Goal: Use online tool/utility: Use online tool/utility

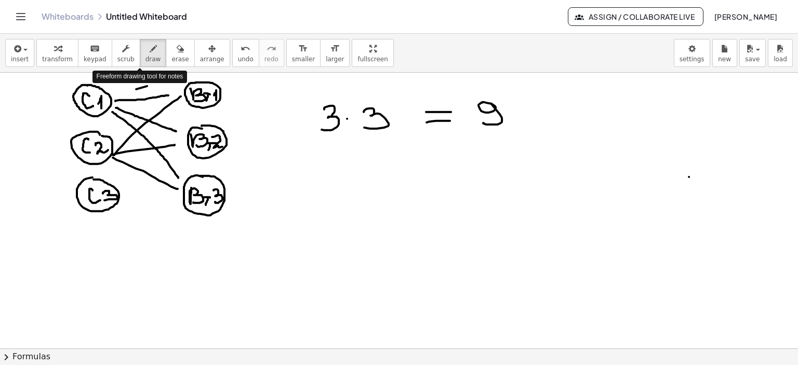
scroll to position [276, 0]
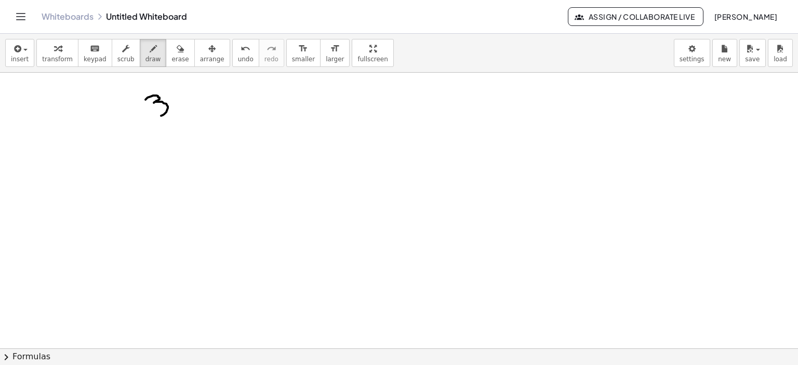
drag, startPoint x: 145, startPoint y: 99, endPoint x: 149, endPoint y: 114, distance: 15.0
click at [149, 114] on div at bounding box center [399, 72] width 798 height 553
drag, startPoint x: 177, startPoint y: 100, endPoint x: 197, endPoint y: 111, distance: 23.0
click at [193, 112] on div at bounding box center [399, 72] width 798 height 553
drag, startPoint x: 206, startPoint y: 96, endPoint x: 214, endPoint y: 109, distance: 15.9
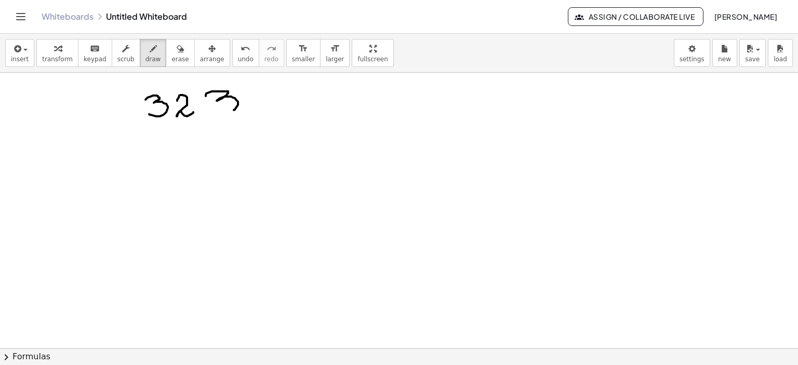
click at [214, 109] on div at bounding box center [399, 72] width 798 height 553
drag, startPoint x: 301, startPoint y: 104, endPoint x: 339, endPoint y: 103, distance: 37.4
click at [339, 103] on div at bounding box center [399, 72] width 798 height 553
drag, startPoint x: 411, startPoint y: 104, endPoint x: 423, endPoint y: 114, distance: 14.8
click at [423, 114] on div at bounding box center [399, 72] width 798 height 553
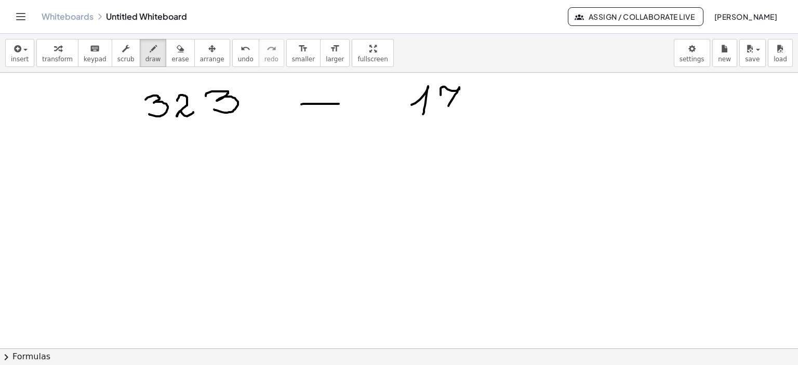
drag, startPoint x: 441, startPoint y: 93, endPoint x: 447, endPoint y: 114, distance: 21.7
click at [447, 114] on div at bounding box center [399, 72] width 798 height 553
drag, startPoint x: 451, startPoint y: 100, endPoint x: 458, endPoint y: 100, distance: 7.3
click at [458, 100] on div at bounding box center [399, 72] width 798 height 553
drag, startPoint x: 477, startPoint y: 102, endPoint x: 498, endPoint y: 110, distance: 21.7
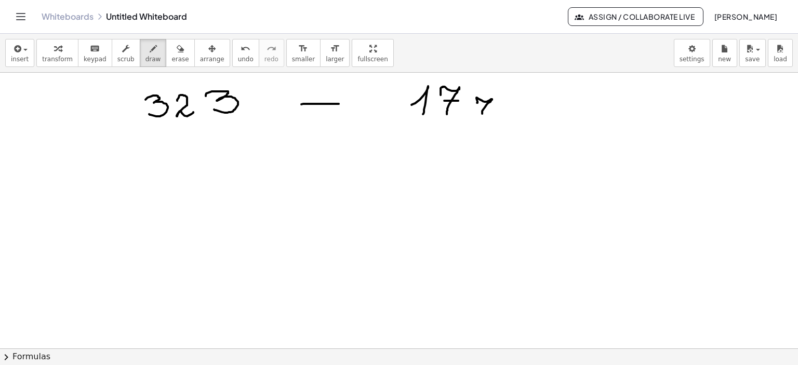
click at [498, 110] on div at bounding box center [399, 72] width 798 height 553
click at [505, 115] on div at bounding box center [399, 72] width 798 height 553
drag, startPoint x: 256, startPoint y: 102, endPoint x: 272, endPoint y: 106, distance: 17.1
click at [258, 111] on div at bounding box center [399, 72] width 798 height 553
drag, startPoint x: 270, startPoint y: 103, endPoint x: 266, endPoint y: 110, distance: 7.9
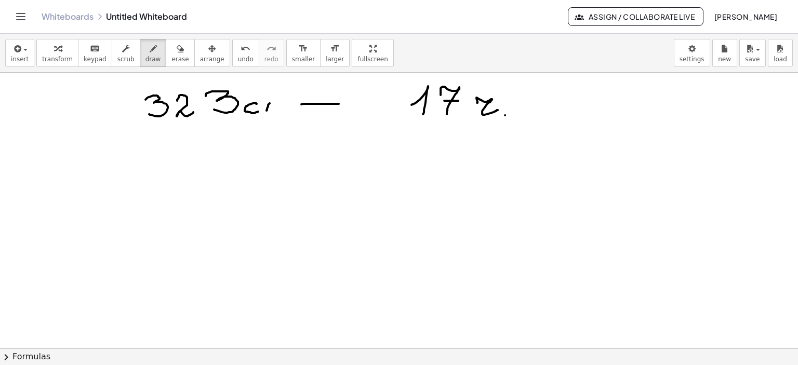
click at [266, 112] on div at bounding box center [399, 72] width 798 height 553
drag, startPoint x: 261, startPoint y: 101, endPoint x: 285, endPoint y: 103, distance: 24.0
click at [276, 100] on div at bounding box center [399, 72] width 798 height 553
drag, startPoint x: 281, startPoint y: 100, endPoint x: 287, endPoint y: 115, distance: 15.8
click at [280, 111] on div at bounding box center [399, 72] width 798 height 553
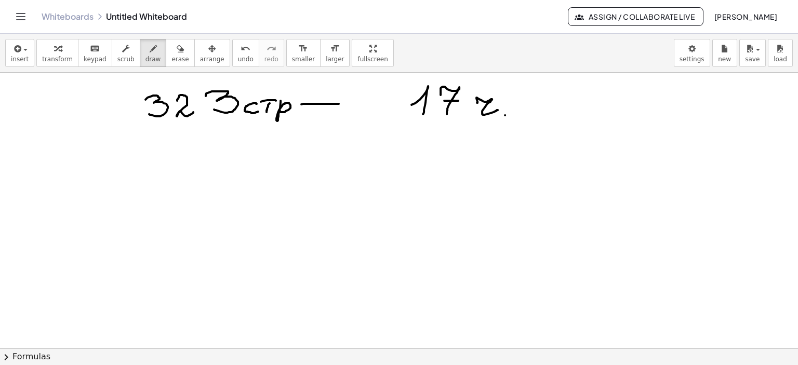
click at [293, 115] on div at bounding box center [399, 72] width 798 height 553
drag, startPoint x: 563, startPoint y: 82, endPoint x: 563, endPoint y: 253, distance: 171.4
click at [563, 277] on div at bounding box center [399, 72] width 798 height 553
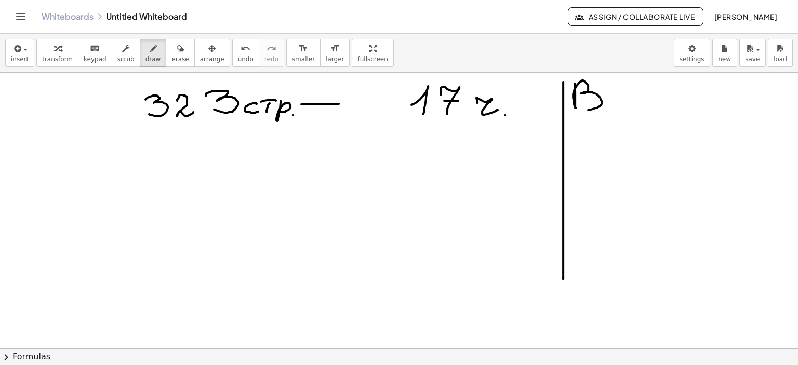
drag, startPoint x: 575, startPoint y: 83, endPoint x: 576, endPoint y: 104, distance: 21.3
click at [576, 104] on div at bounding box center [399, 72] width 798 height 553
click at [602, 112] on div at bounding box center [399, 72] width 798 height 553
drag, startPoint x: 609, startPoint y: 100, endPoint x: 615, endPoint y: 96, distance: 7.4
click at [631, 100] on div at bounding box center [399, 72] width 798 height 553
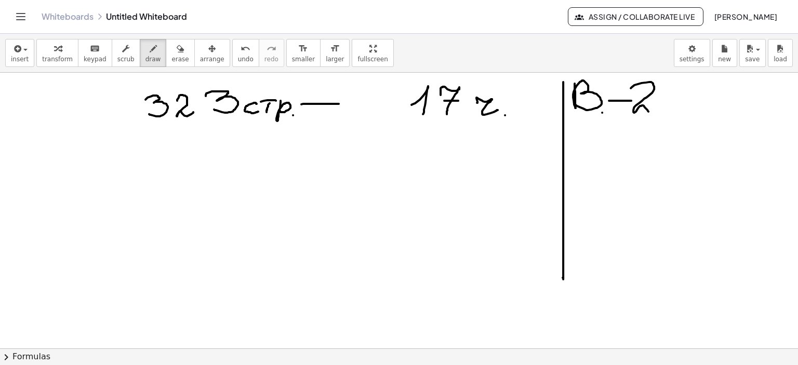
drag, startPoint x: 631, startPoint y: 88, endPoint x: 658, endPoint y: 106, distance: 32.9
click at [655, 108] on div at bounding box center [399, 72] width 798 height 553
drag, startPoint x: 686, startPoint y: 86, endPoint x: 669, endPoint y: 97, distance: 19.6
click at [666, 106] on div at bounding box center [399, 72] width 798 height 553
drag, startPoint x: 668, startPoint y: 87, endPoint x: 686, endPoint y: 107, distance: 26.9
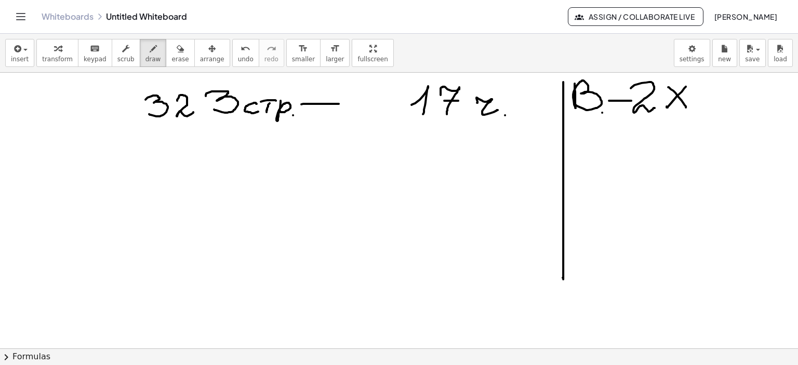
click at [686, 107] on div at bounding box center [399, 72] width 798 height 553
click at [177, 50] on icon "button" at bounding box center [180, 49] width 7 height 12
drag, startPoint x: 686, startPoint y: 147, endPoint x: 682, endPoint y: 107, distance: 40.2
click at [682, 107] on div at bounding box center [399, 72] width 798 height 553
click at [150, 48] on icon "button" at bounding box center [153, 49] width 7 height 12
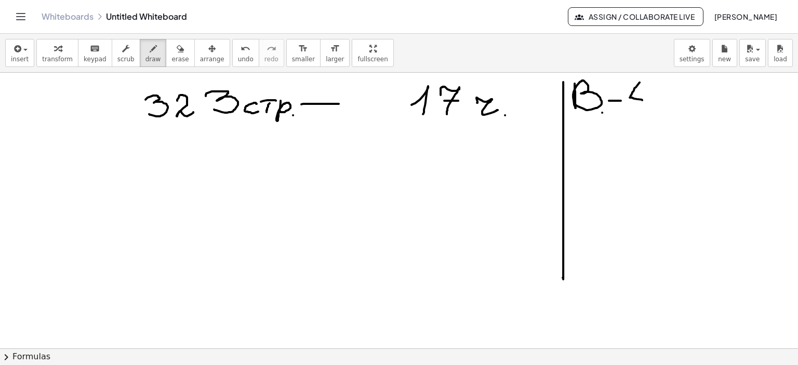
drag, startPoint x: 639, startPoint y: 82, endPoint x: 642, endPoint y: 100, distance: 17.9
click at [642, 100] on div at bounding box center [399, 72] width 798 height 553
drag, startPoint x: 646, startPoint y: 95, endPoint x: 641, endPoint y: 108, distance: 13.5
click at [640, 108] on div at bounding box center [399, 72] width 798 height 553
drag, startPoint x: 663, startPoint y: 87, endPoint x: 676, endPoint y: 108, distance: 24.1
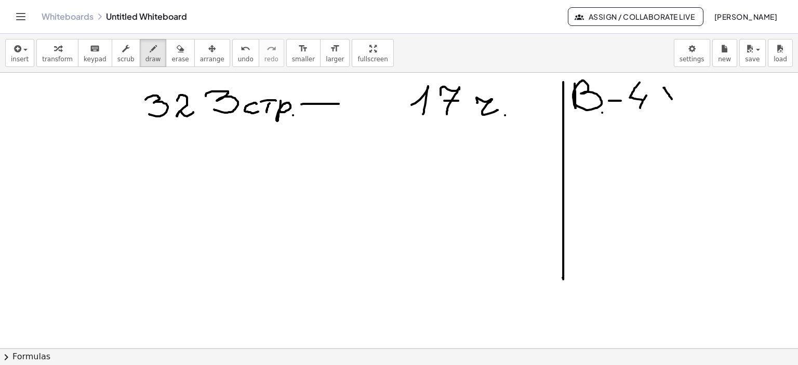
click at [676, 108] on div at bounding box center [399, 72] width 798 height 553
drag, startPoint x: 674, startPoint y: 88, endPoint x: 659, endPoint y: 104, distance: 22.4
click at [659, 104] on div at bounding box center [399, 72] width 798 height 553
drag, startPoint x: 695, startPoint y: 87, endPoint x: 719, endPoint y: 100, distance: 27.4
click at [707, 105] on div at bounding box center [399, 72] width 798 height 553
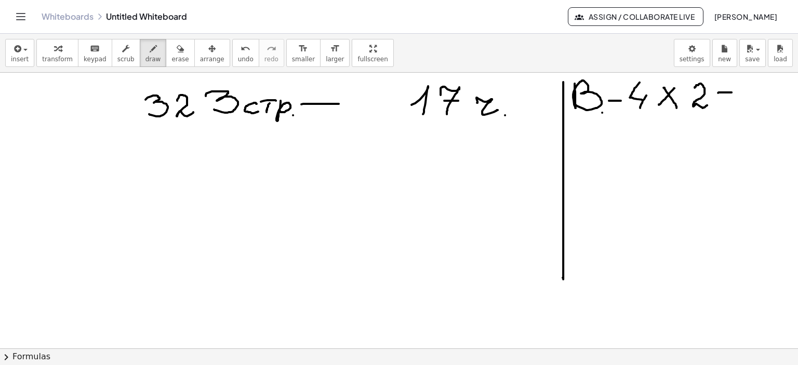
drag, startPoint x: 718, startPoint y: 92, endPoint x: 721, endPoint y: 99, distance: 7.0
click at [731, 92] on div at bounding box center [399, 72] width 798 height 553
drag, startPoint x: 718, startPoint y: 99, endPoint x: 758, endPoint y: 89, distance: 41.3
click at [731, 99] on div at bounding box center [399, 72] width 798 height 553
drag, startPoint x: 754, startPoint y: 85, endPoint x: 752, endPoint y: 101, distance: 16.2
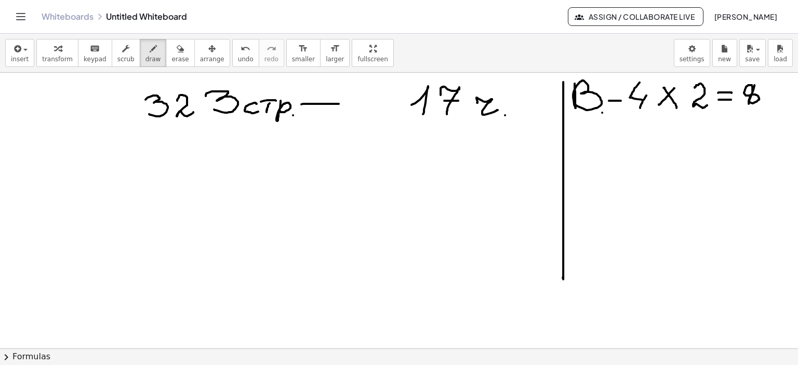
click at [748, 101] on div at bounding box center [399, 72] width 798 height 553
drag, startPoint x: 770, startPoint y: 93, endPoint x: 782, endPoint y: 107, distance: 18.8
click at [786, 104] on div at bounding box center [399, 72] width 798 height 553
drag, startPoint x: 580, startPoint y: 123, endPoint x: 597, endPoint y: 121, distance: 17.3
click at [597, 121] on div at bounding box center [399, 72] width 798 height 553
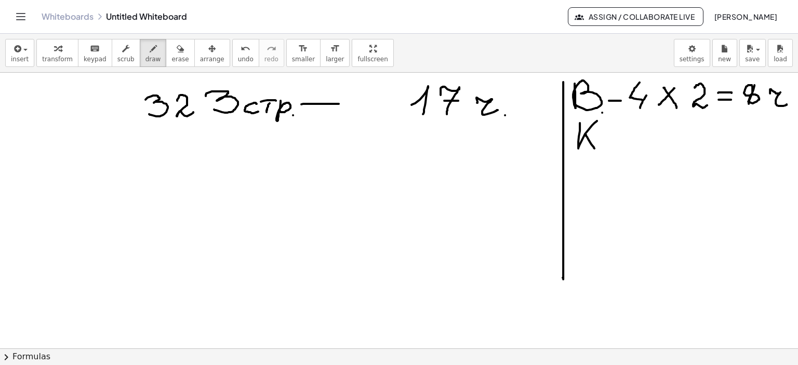
drag, startPoint x: 585, startPoint y: 134, endPoint x: 594, endPoint y: 148, distance: 16.9
click at [594, 148] on div at bounding box center [399, 72] width 798 height 553
drag, startPoint x: 609, startPoint y: 135, endPoint x: 625, endPoint y: 135, distance: 16.1
click at [625, 135] on div at bounding box center [399, 72] width 798 height 553
drag, startPoint x: 639, startPoint y: 127, endPoint x: 682, endPoint y: 129, distance: 42.6
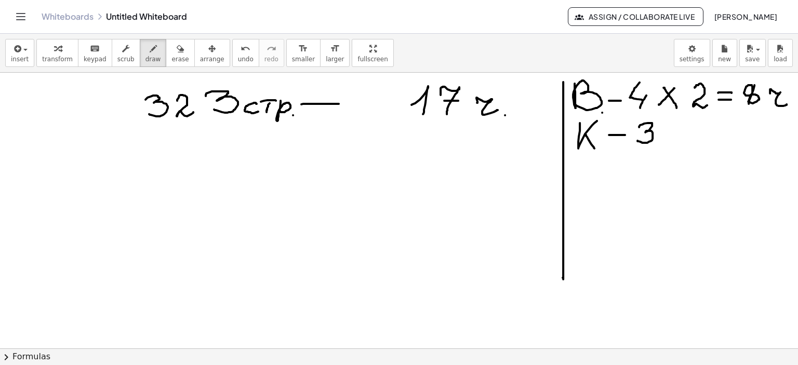
click at [638, 140] on div at bounding box center [399, 72] width 798 height 553
drag, startPoint x: 682, startPoint y: 124, endPoint x: 660, endPoint y: 137, distance: 24.9
click at [657, 142] on div at bounding box center [399, 72] width 798 height 553
drag, startPoint x: 662, startPoint y: 126, endPoint x: 693, endPoint y: 137, distance: 32.5
click at [674, 141] on div at bounding box center [399, 72] width 798 height 553
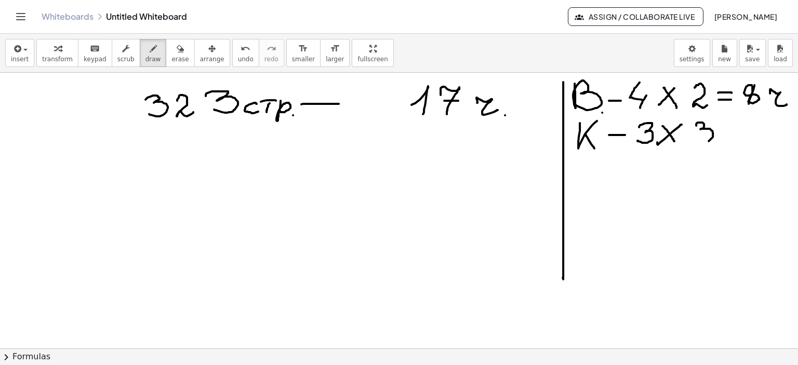
drag, startPoint x: 697, startPoint y: 123, endPoint x: 696, endPoint y: 139, distance: 16.6
click at [693, 140] on div at bounding box center [399, 72] width 798 height 553
drag, startPoint x: 726, startPoint y: 125, endPoint x: 742, endPoint y: 125, distance: 16.1
click at [742, 125] on div at bounding box center [399, 72] width 798 height 553
drag, startPoint x: 725, startPoint y: 137, endPoint x: 741, endPoint y: 136, distance: 15.6
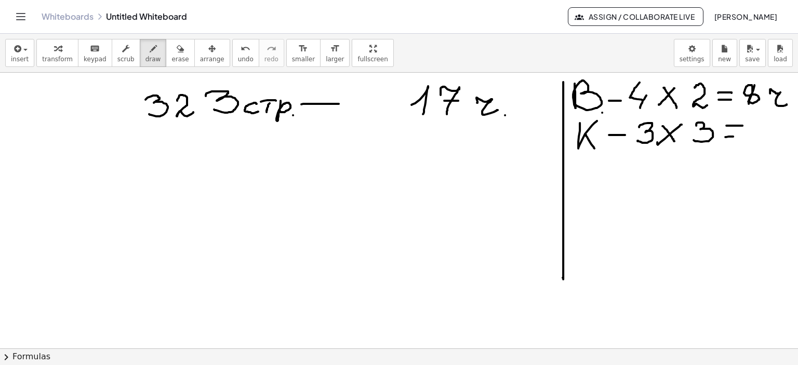
click at [741, 136] on div at bounding box center [399, 72] width 798 height 553
click at [754, 125] on div at bounding box center [399, 72] width 798 height 553
drag, startPoint x: 766, startPoint y: 123, endPoint x: 758, endPoint y: 139, distance: 17.7
click at [758, 139] on div at bounding box center [399, 72] width 798 height 553
drag, startPoint x: 779, startPoint y: 132, endPoint x: 790, endPoint y: 141, distance: 14.4
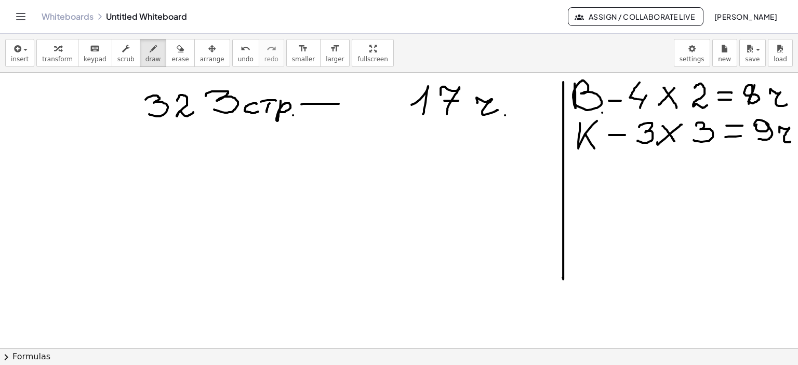
click at [790, 141] on div "×" at bounding box center [399, 211] width 798 height 276
drag, startPoint x: 581, startPoint y: 171, endPoint x: 786, endPoint y: 166, distance: 205.3
click at [787, 167] on div at bounding box center [399, 72] width 798 height 553
drag, startPoint x: 597, startPoint y: 182, endPoint x: 608, endPoint y: 195, distance: 16.6
click at [594, 197] on div at bounding box center [399, 72] width 798 height 553
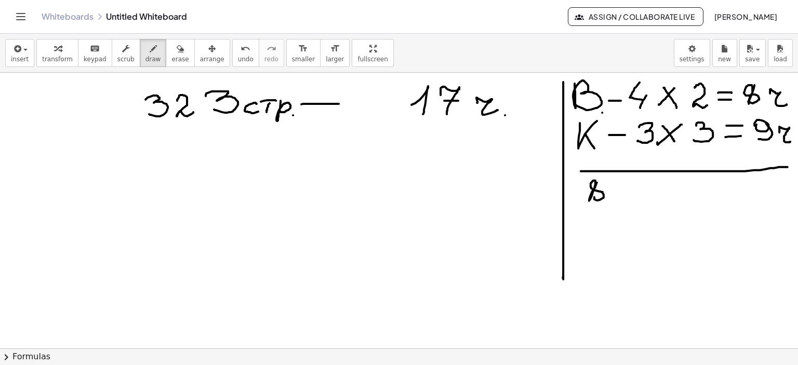
drag, startPoint x: 613, startPoint y: 190, endPoint x: 625, endPoint y: 191, distance: 12.5
click at [625, 191] on div at bounding box center [399, 72] width 798 height 553
drag
click at [619, 194] on div at bounding box center [399, 72] width 798 height 553
click at [640, 188] on div at bounding box center [399, 72] width 798 height 553
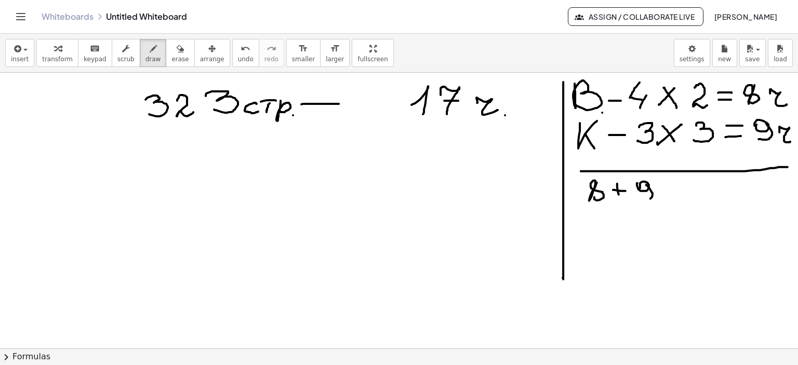
click at [637, 198] on div at bounding box center [399, 72] width 798 height 553
click at [686, 189] on div at bounding box center [399, 72] width 798 height 553
click at [684, 198] on div at bounding box center [399, 72] width 798 height 553
click at [700, 202] on div at bounding box center [399, 72] width 798 height 553
click at [721, 200] on div at bounding box center [399, 72] width 798 height 553
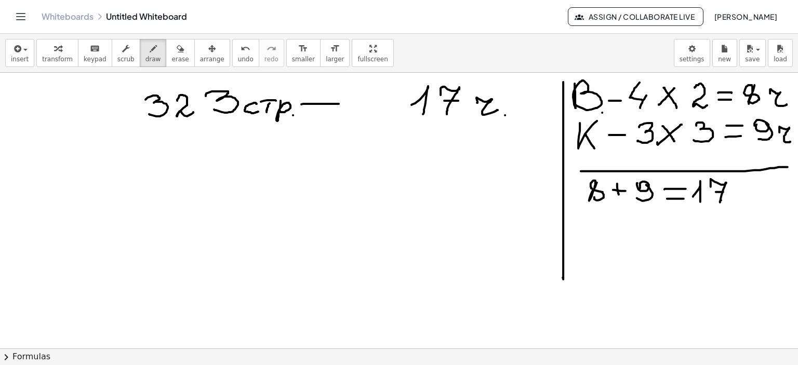
click at [727, 192] on div at bounding box center [399, 72] width 798 height 553
click at [760, 204] on div at bounding box center [399, 72] width 798 height 553
click at [767, 206] on div at bounding box center [399, 72] width 798 height 553
drag, startPoint x: 409, startPoint y: 128, endPoint x: 497, endPoint y: 135, distance: 88.0
click at [494, 132] on div at bounding box center [399, 72] width 798 height 553
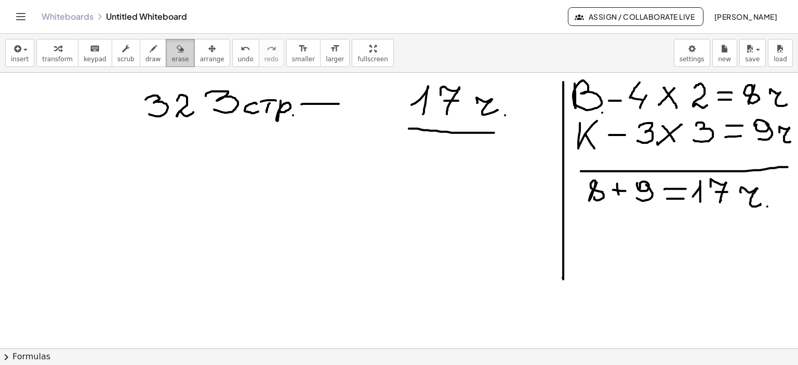
click at [171, 51] on div "button" at bounding box center [179, 48] width 17 height 12
drag, startPoint x: 567, startPoint y: 305, endPoint x: 50, endPoint y: 41, distance: 581.3
click at [563, 244] on div at bounding box center [399, 72] width 798 height 553
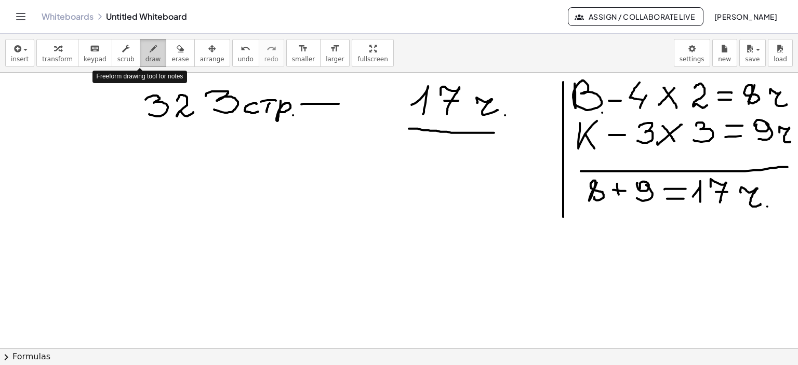
click at [145, 51] on div "button" at bounding box center [153, 48] width 16 height 12
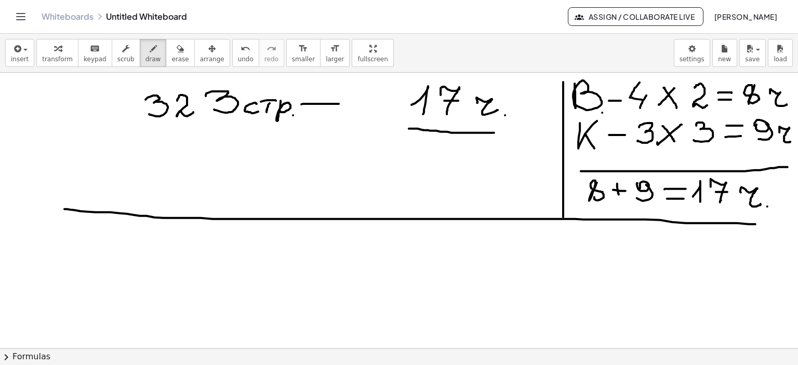
drag, startPoint x: 64, startPoint y: 209, endPoint x: 755, endPoint y: 224, distance: 691.0
click at [755, 224] on div at bounding box center [399, 72] width 798 height 553
drag, startPoint x: 189, startPoint y: 268, endPoint x: 195, endPoint y: 295, distance: 27.6
click at [193, 299] on div at bounding box center [399, 72] width 798 height 553
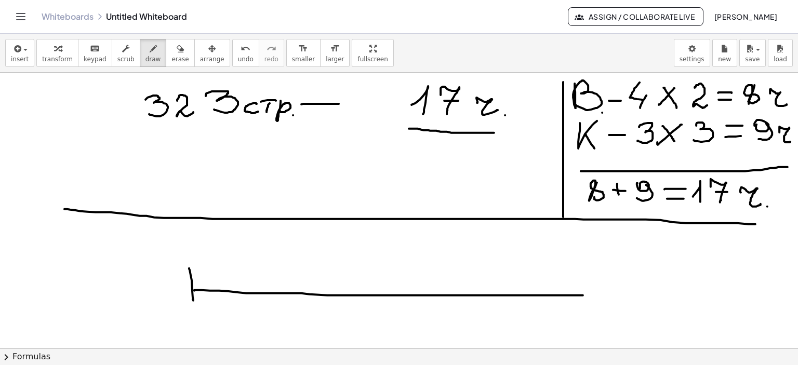
drag, startPoint x: 194, startPoint y: 290, endPoint x: 583, endPoint y: 295, distance: 388.6
click at [583, 295] on div at bounding box center [399, 72] width 798 height 553
drag, startPoint x: 580, startPoint y: 284, endPoint x: 582, endPoint y: 304, distance: 20.9
click at [582, 305] on div at bounding box center [399, 72] width 798 height 553
drag, startPoint x: 353, startPoint y: 317, endPoint x: 357, endPoint y: 323, distance: 7.8
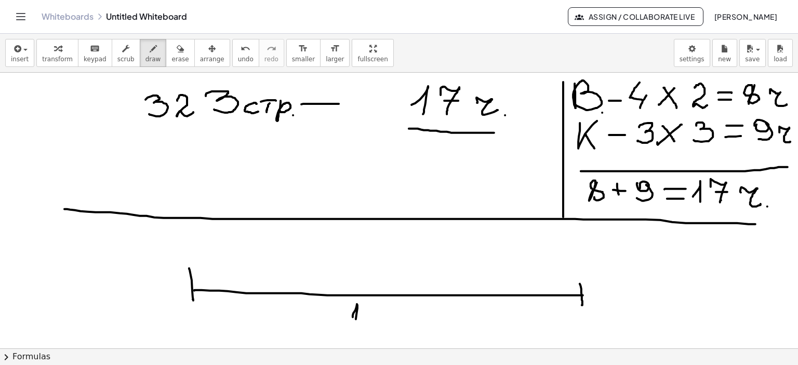
click at [355, 327] on div at bounding box center [399, 72] width 798 height 553
drag, startPoint x: 365, startPoint y: 313, endPoint x: 382, endPoint y: 313, distance: 17.7
click at [375, 323] on div at bounding box center [399, 72] width 798 height 553
drag, startPoint x: 382, startPoint y: 313, endPoint x: 418, endPoint y: 318, distance: 35.7
click at [379, 317] on div at bounding box center [399, 72] width 798 height 553
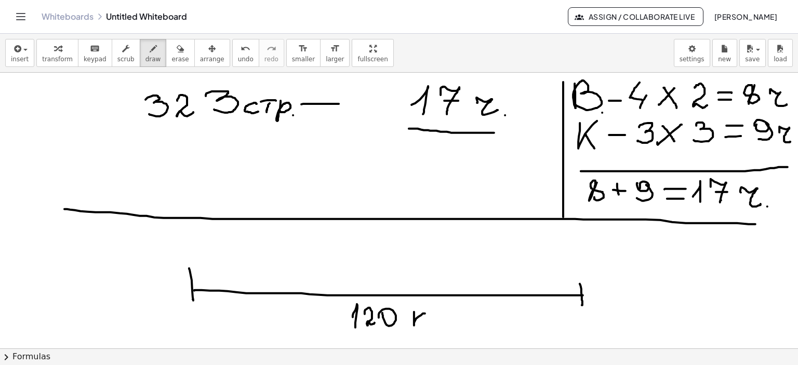
drag, startPoint x: 414, startPoint y: 312, endPoint x: 421, endPoint y: 318, distance: 9.6
click at [424, 316] on div at bounding box center [399, 72] width 798 height 553
drag, startPoint x: 420, startPoint y: 318, endPoint x: 439, endPoint y: 326, distance: 21.0
click at [424, 325] on div at bounding box center [399, 72] width 798 height 553
drag, startPoint x: 434, startPoint y: 325, endPoint x: 464, endPoint y: 323, distance: 30.2
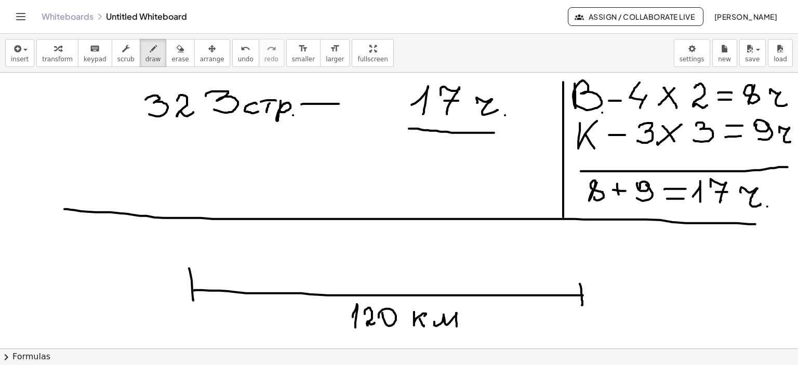
click at [457, 326] on div at bounding box center [399, 72] width 798 height 553
drag, startPoint x: 657, startPoint y: 257, endPoint x: 656, endPoint y: 269, distance: 12.0
click at [656, 269] on div at bounding box center [399, 72] width 798 height 553
drag, startPoint x: 688, startPoint y: 259, endPoint x: 709, endPoint y: 274, distance: 25.2
click at [709, 274] on div at bounding box center [399, 72] width 798 height 553
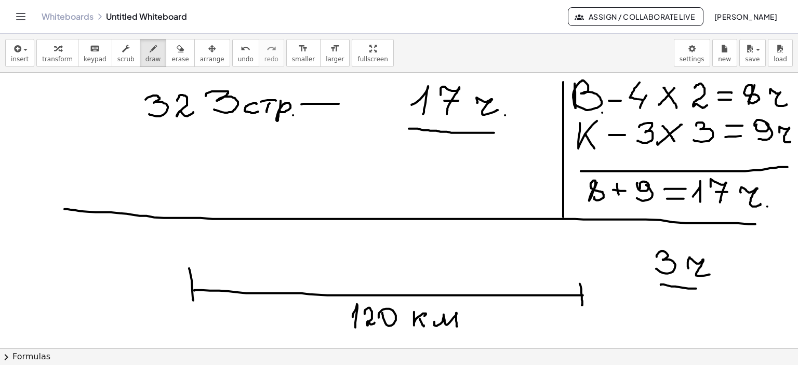
drag, startPoint x: 661, startPoint y: 285, endPoint x: 711, endPoint y: 288, distance: 50.5
click at [711, 288] on div at bounding box center [399, 72] width 798 height 553
drag, startPoint x: 305, startPoint y: 306, endPoint x: 285, endPoint y: 324, distance: 26.9
click at [285, 324] on div at bounding box center [399, 72] width 798 height 553
drag, startPoint x: 318, startPoint y: 315, endPoint x: 328, endPoint y: 315, distance: 9.4
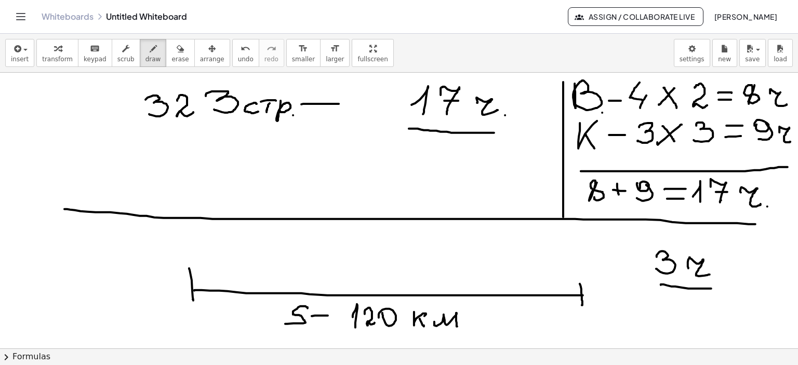
click at [328, 315] on div at bounding box center [399, 72] width 798 height 553
drag, startPoint x: 312, startPoint y: 324, endPoint x: 329, endPoint y: 322, distance: 16.7
click at [329, 322] on div at bounding box center [399, 72] width 798 height 553
drag, startPoint x: 636, startPoint y: 245, endPoint x: 637, endPoint y: 269, distance: 24.4
click at [637, 269] on div at bounding box center [399, 72] width 798 height 553
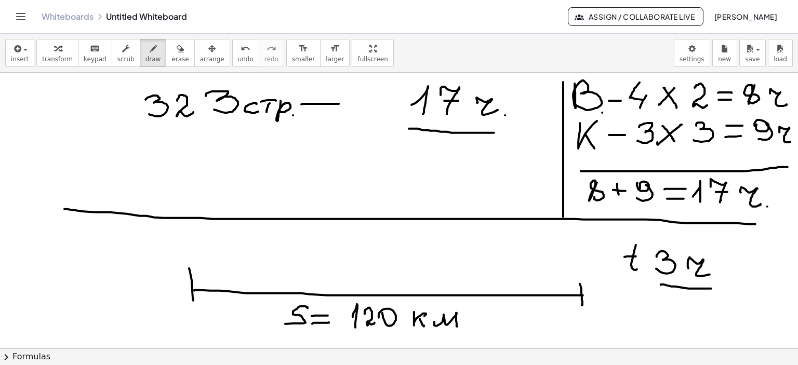
drag, startPoint x: 624, startPoint y: 257, endPoint x: 648, endPoint y: 259, distance: 24.0
click at [638, 256] on div at bounding box center [399, 72] width 798 height 553
drag, startPoint x: 645, startPoint y: 259, endPoint x: 653, endPoint y: 258, distance: 8.5
click at [653, 258] on div at bounding box center [399, 72] width 798 height 553
drag, startPoint x: 646, startPoint y: 264, endPoint x: 655, endPoint y: 263, distance: 8.9
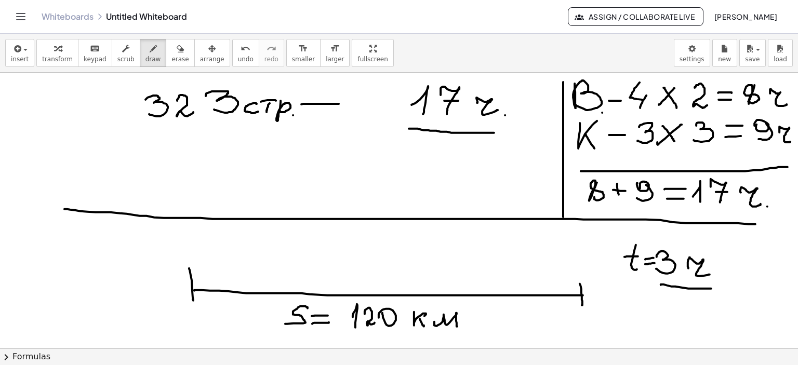
click at [655, 263] on div at bounding box center [399, 72] width 798 height 553
drag, startPoint x: 262, startPoint y: 255, endPoint x: 306, endPoint y: 262, distance: 45.3
click at [288, 246] on div at bounding box center [399, 72] width 798 height 553
drag, startPoint x: 297, startPoint y: 256, endPoint x: 317, endPoint y: 255, distance: 20.3
click at [317, 255] on div at bounding box center [399, 72] width 798 height 553
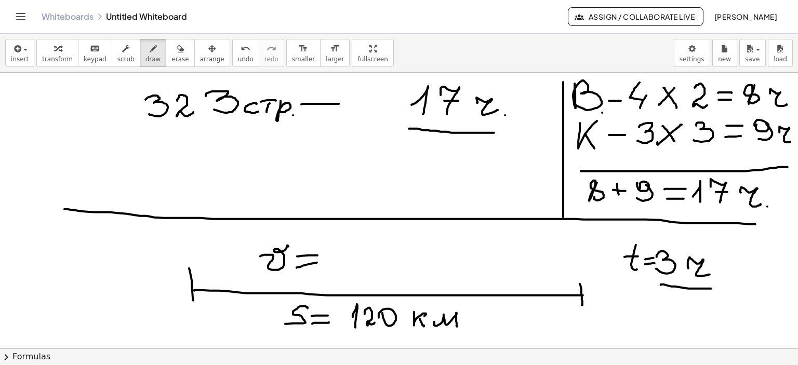
drag, startPoint x: 311, startPoint y: 263, endPoint x: 368, endPoint y: 247, distance: 59.5
click at [323, 261] on div at bounding box center [399, 72] width 798 height 553
drag, startPoint x: 351, startPoint y: 243, endPoint x: 357, endPoint y: 249, distance: 8.5
click at [357, 249] on div at bounding box center [399, 72] width 798 height 553
drag, startPoint x: 374, startPoint y: 233, endPoint x: 416, endPoint y: 234, distance: 41.6
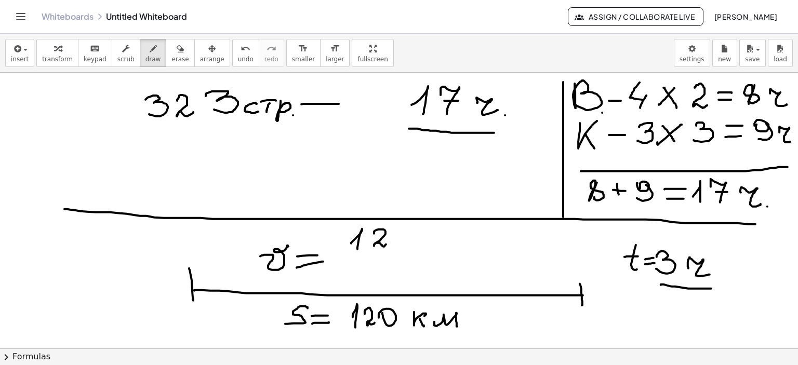
click at [389, 243] on div at bounding box center [399, 72] width 798 height 553
drag, startPoint x: 397, startPoint y: 234, endPoint x: 405, endPoint y: 235, distance: 7.3
click at [403, 233] on div at bounding box center [399, 72] width 798 height 553
drag, startPoint x: 427, startPoint y: 233, endPoint x: 426, endPoint y: 245, distance: 11.5
click at [427, 234] on div at bounding box center [399, 72] width 798 height 553
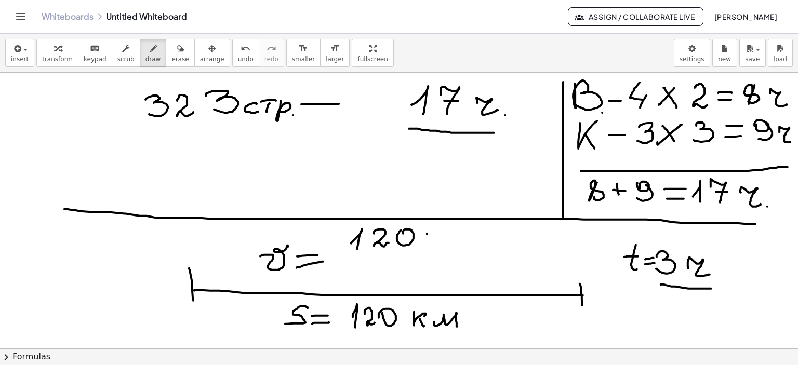
click at [426, 244] on div at bounding box center [399, 72] width 798 height 553
drag, startPoint x: 443, startPoint y: 229, endPoint x: 455, endPoint y: 241, distance: 16.5
click at [441, 241] on div at bounding box center [399, 72] width 798 height 553
drag, startPoint x: 472, startPoint y: 234, endPoint x: 487, endPoint y: 234, distance: 15.1
click at [487, 234] on div at bounding box center [399, 72] width 798 height 553
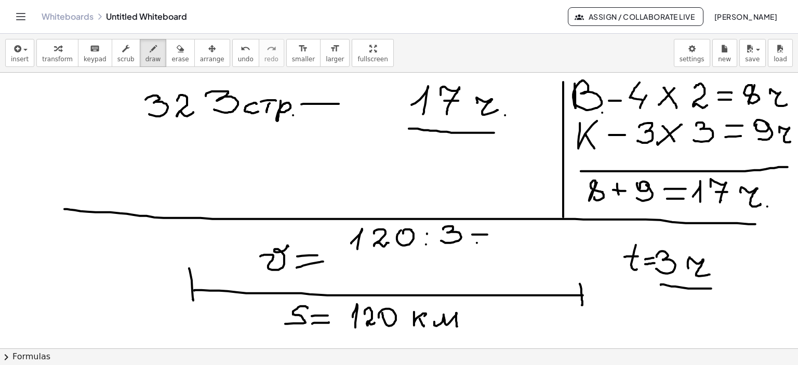
click at [488, 242] on div at bounding box center [399, 72] width 798 height 553
click at [505, 241] on div at bounding box center [399, 72] width 798 height 553
click at [505, 247] on div at bounding box center [399, 72] width 798 height 553
click at [522, 230] on div at bounding box center [399, 72] width 798 height 553
click at [177, 47] on icon "button" at bounding box center [180, 49] width 7 height 12
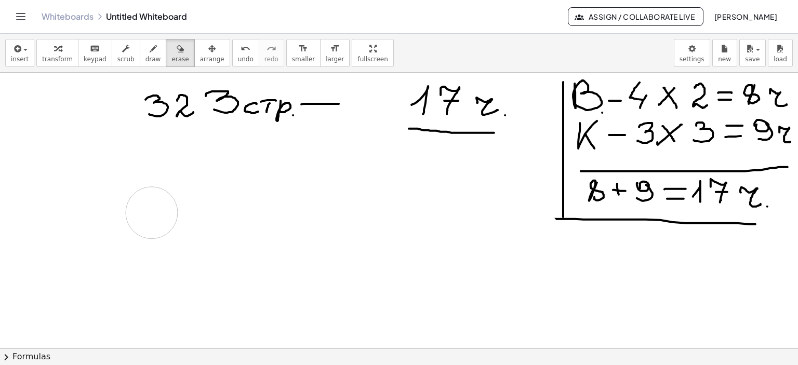
drag, startPoint x: 281, startPoint y: 307, endPoint x: 201, endPoint y: 78, distance: 242.0
click at [172, 214] on div at bounding box center [399, 72] width 798 height 553
click at [150, 47] on icon "button" at bounding box center [153, 49] width 7 height 12
drag, startPoint x: 563, startPoint y: 217, endPoint x: 571, endPoint y: 296, distance: 79.4
click at [571, 296] on div at bounding box center [399, 72] width 798 height 553
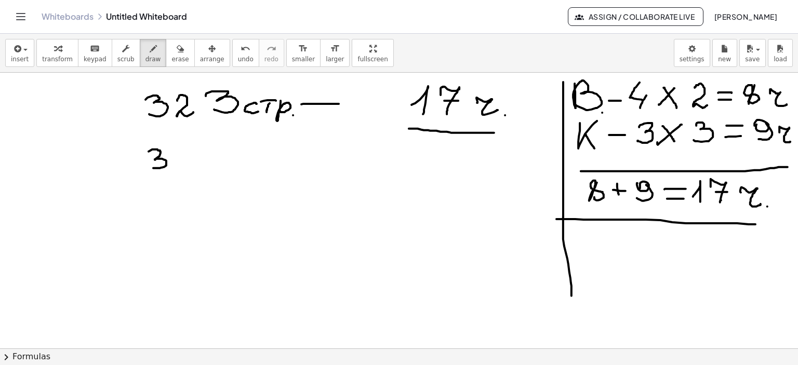
drag, startPoint x: 149, startPoint y: 151, endPoint x: 146, endPoint y: 166, distance: 15.3
click at [146, 166] on div at bounding box center [399, 72] width 798 height 553
drag, startPoint x: 170, startPoint y: 152, endPoint x: 195, endPoint y: 155, distance: 24.6
click at [187, 162] on div at bounding box center [399, 72] width 798 height 553
drag, startPoint x: 195, startPoint y: 145, endPoint x: 197, endPoint y: 160, distance: 15.2
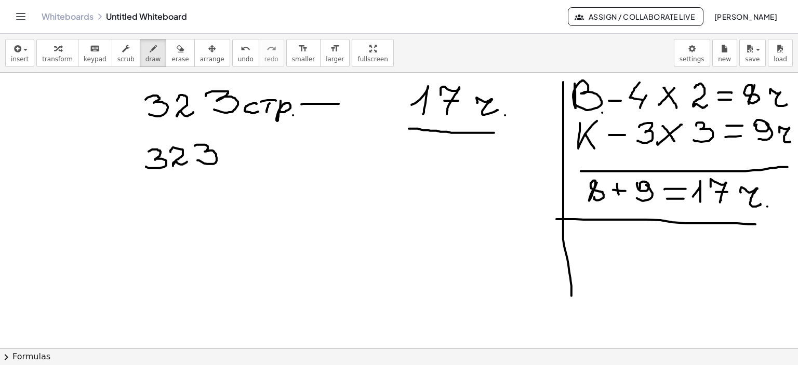
click at [197, 160] on div at bounding box center [399, 72] width 798 height 553
click at [237, 143] on div at bounding box center [399, 72] width 798 height 553
click at [236, 155] on div at bounding box center [399, 72] width 798 height 553
drag, startPoint x: 251, startPoint y: 154, endPoint x: 262, endPoint y: 164, distance: 14.0
click at [260, 164] on div at bounding box center [399, 72] width 798 height 553
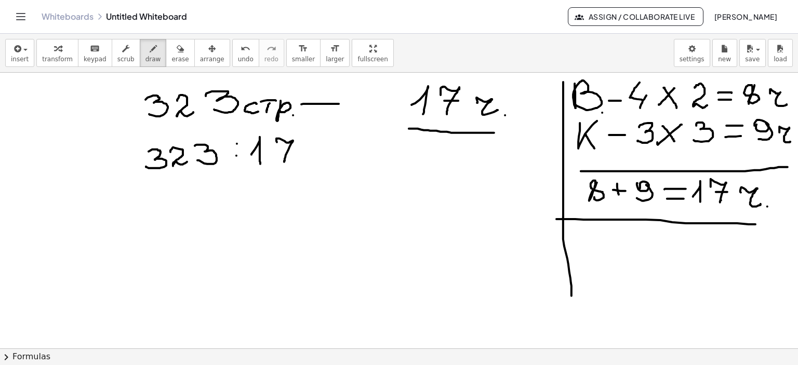
drag, startPoint x: 276, startPoint y: 140, endPoint x: 284, endPoint y: 162, distance: 23.2
click at [284, 162] on div at bounding box center [399, 72] width 798 height 553
drag, startPoint x: 278, startPoint y: 150, endPoint x: 312, endPoint y: 151, distance: 33.8
click at [294, 150] on div at bounding box center [399, 72] width 798 height 553
drag, startPoint x: 305, startPoint y: 150, endPoint x: 312, endPoint y: 158, distance: 10.8
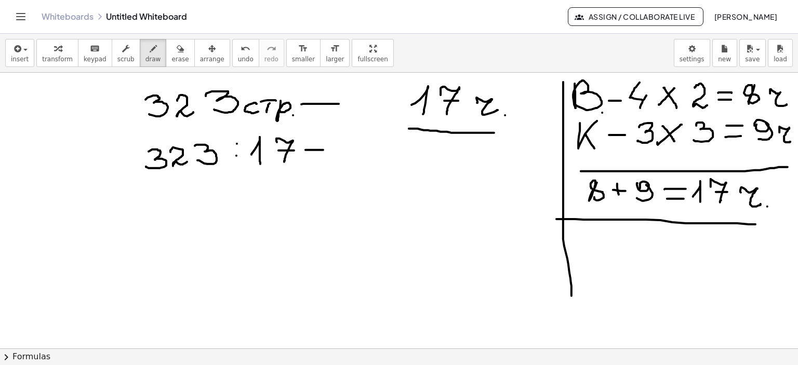
click at [324, 151] on div at bounding box center [399, 72] width 798 height 553
drag, startPoint x: 304, startPoint y: 158, endPoint x: 326, endPoint y: 157, distance: 21.9
click at [326, 157] on div at bounding box center [399, 72] width 798 height 553
drag, startPoint x: 339, startPoint y: 156, endPoint x: 373, endPoint y: 147, distance: 35.0
click at [344, 162] on div at bounding box center [399, 72] width 798 height 553
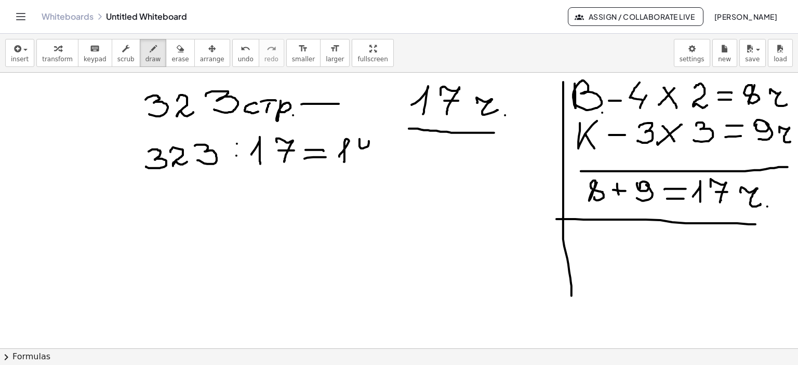
click at [359, 142] on div at bounding box center [399, 72] width 798 height 553
drag, startPoint x: 371, startPoint y: 142, endPoint x: 362, endPoint y: 161, distance: 20.9
click at [362, 161] on div at bounding box center [399, 72] width 798 height 553
click at [379, 163] on div at bounding box center [399, 72] width 798 height 553
drag, startPoint x: 394, startPoint y: 151, endPoint x: 395, endPoint y: 160, distance: 9.4
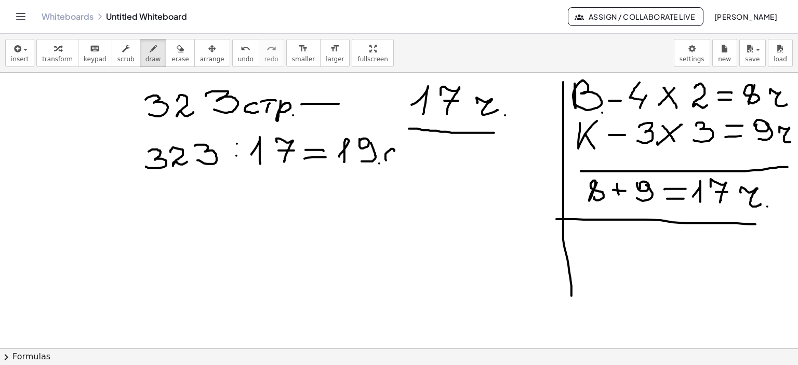
click at [393, 159] on div at bounding box center [399, 72] width 798 height 553
drag, startPoint x: 407, startPoint y: 153, endPoint x: 405, endPoint y: 164, distance: 11.0
click at [405, 164] on div at bounding box center [399, 72] width 798 height 553
drag, startPoint x: 398, startPoint y: 151, endPoint x: 409, endPoint y: 151, distance: 10.9
click at [408, 151] on div at bounding box center [399, 72] width 798 height 553
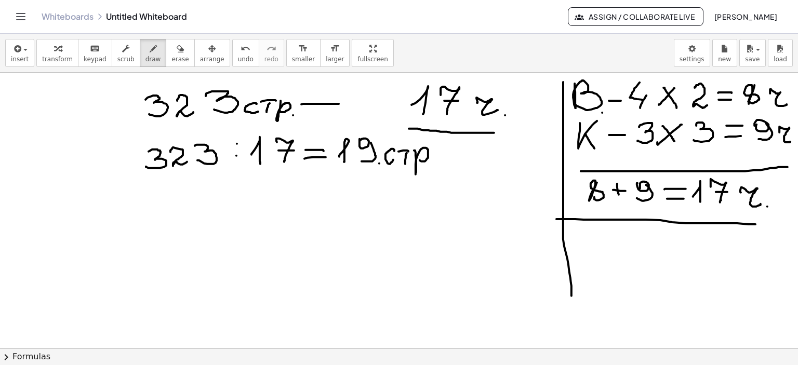
drag, startPoint x: 414, startPoint y: 150, endPoint x: 420, endPoint y: 160, distance: 11.4
click at [420, 160] on div at bounding box center [399, 72] width 798 height 553
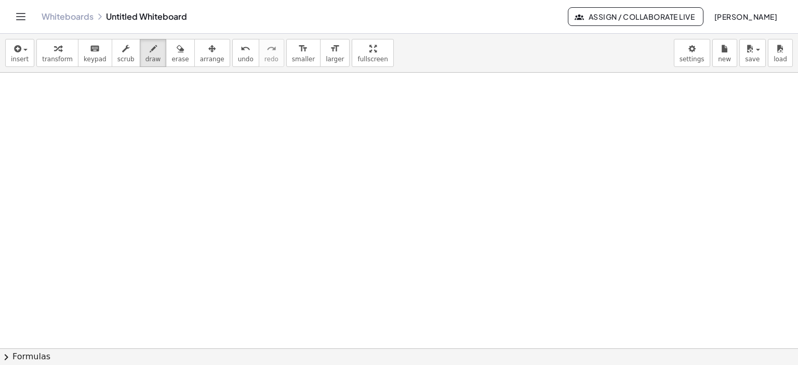
scroll to position [560, 0]
drag, startPoint x: 287, startPoint y: 89, endPoint x: 223, endPoint y: 223, distance: 148.7
click at [222, 226] on div at bounding box center [399, 64] width 798 height 1105
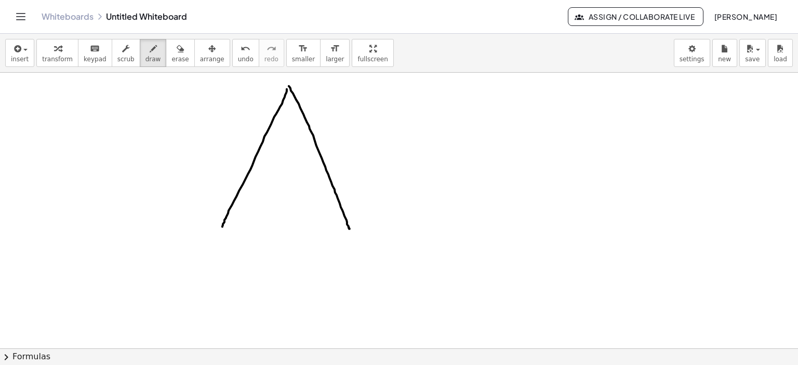
drag, startPoint x: 289, startPoint y: 86, endPoint x: 287, endPoint y: 230, distance: 144.4
click at [348, 228] on div at bounding box center [399, 64] width 798 height 1105
drag, startPoint x: 224, startPoint y: 228, endPoint x: 346, endPoint y: 228, distance: 122.1
click at [346, 228] on div at bounding box center [399, 64] width 798 height 1105
drag, startPoint x: 362, startPoint y: 219, endPoint x: 363, endPoint y: 245, distance: 26.0
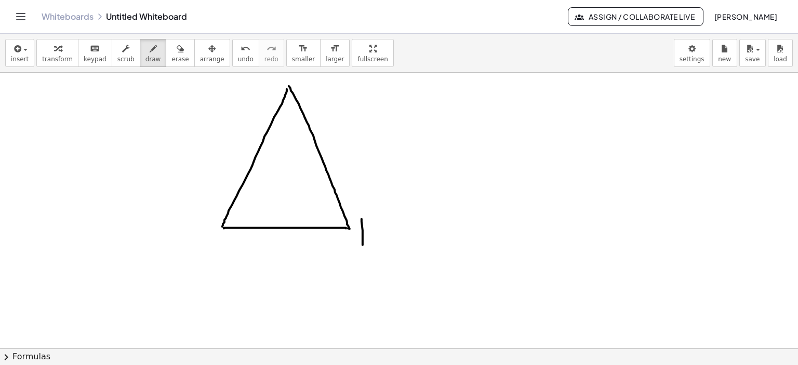
click at [363, 245] on div at bounding box center [399, 64] width 798 height 1105
drag, startPoint x: 362, startPoint y: 220, endPoint x: 364, endPoint y: 229, distance: 9.1
click at [364, 229] on div at bounding box center [399, 64] width 798 height 1105
drag, startPoint x: 210, startPoint y: 236, endPoint x: 216, endPoint y: 239, distance: 6.3
click at [210, 234] on div at bounding box center [399, 64] width 798 height 1105
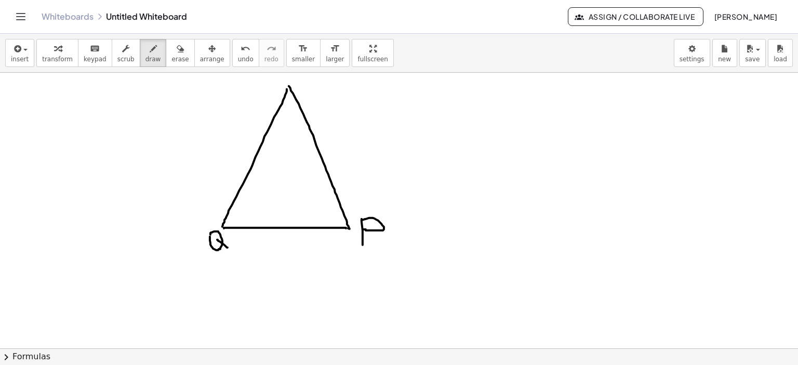
drag, startPoint x: 217, startPoint y: 239, endPoint x: 257, endPoint y: 208, distance: 50.6
click at [228, 247] on div at bounding box center [399, 64] width 798 height 1105
drag, startPoint x: 304, startPoint y: 81, endPoint x: 321, endPoint y: 100, distance: 25.1
click at [321, 100] on div at bounding box center [399, 64] width 798 height 1105
drag, startPoint x: 268, startPoint y: 238, endPoint x: 283, endPoint y: 245, distance: 16.0
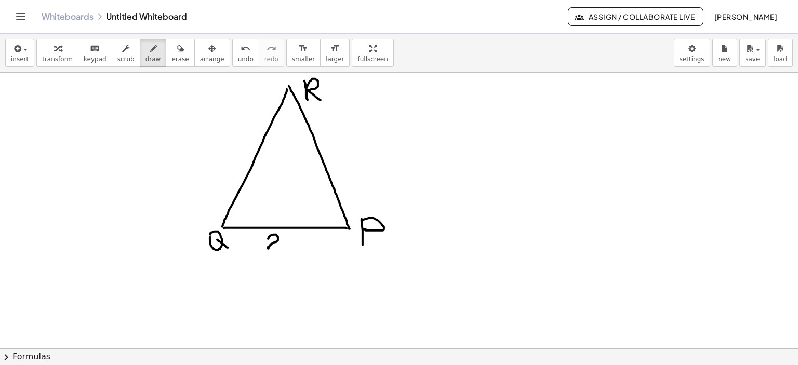
click at [281, 247] on div at bounding box center [399, 64] width 798 height 1105
drag, startPoint x: 289, startPoint y: 236, endPoint x: 303, endPoint y: 247, distance: 17.9
click at [302, 247] on div at bounding box center [399, 64] width 798 height 1105
drag, startPoint x: 229, startPoint y: 140, endPoint x: 242, endPoint y: 150, distance: 16.4
click at [242, 150] on div at bounding box center [399, 64] width 798 height 1105
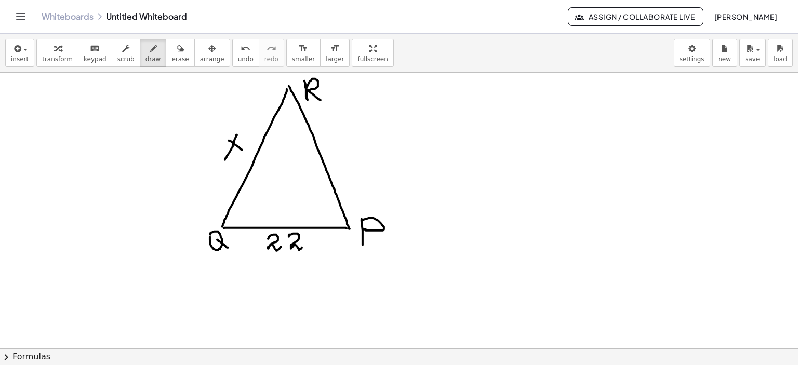
drag, startPoint x: 237, startPoint y: 135, endPoint x: 225, endPoint y: 159, distance: 27.6
click at [225, 159] on div at bounding box center [399, 64] width 798 height 1105
drag, startPoint x: 343, startPoint y: 137, endPoint x: 332, endPoint y: 143, distance: 12.1
click at [333, 158] on div at bounding box center [399, 64] width 798 height 1105
drag, startPoint x: 331, startPoint y: 141, endPoint x: 345, endPoint y: 158, distance: 22.6
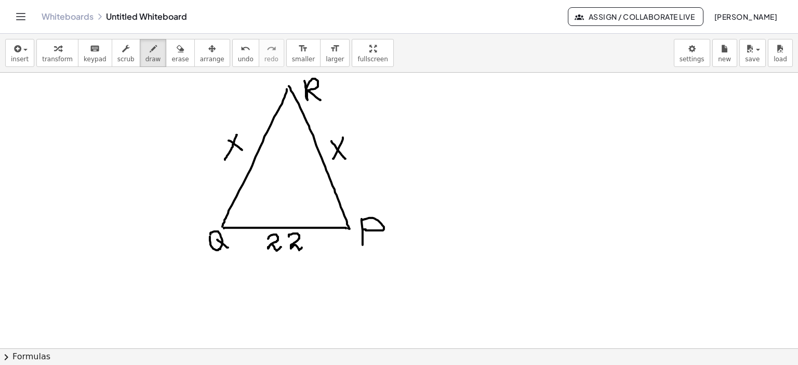
click at [345, 158] on div at bounding box center [399, 64] width 798 height 1105
drag, startPoint x: 414, startPoint y: 85, endPoint x: 416, endPoint y: 105, distance: 20.9
click at [416, 105] on div at bounding box center [399, 64] width 798 height 1105
drag, startPoint x: 422, startPoint y: 83, endPoint x: 417, endPoint y: 94, distance: 11.9
click at [417, 94] on div at bounding box center [399, 64] width 798 height 1105
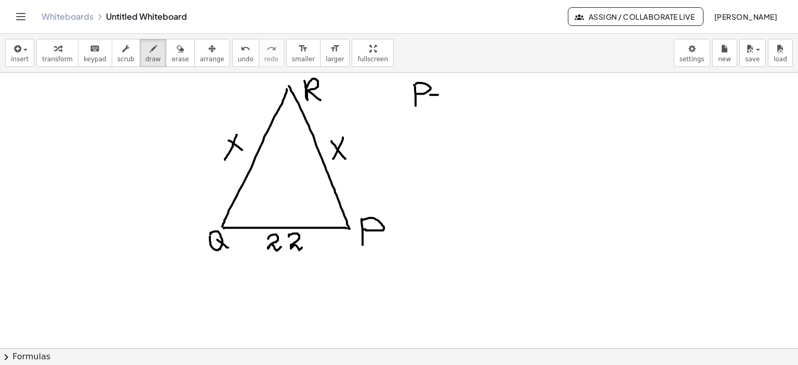
drag, startPoint x: 430, startPoint y: 95, endPoint x: 444, endPoint y: 95, distance: 14.0
click at [444, 95] on div at bounding box center [399, 64] width 798 height 1105
drag, startPoint x: 430, startPoint y: 101, endPoint x: 448, endPoint y: 100, distance: 18.8
click at [447, 100] on div at bounding box center [399, 64] width 798 height 1105
drag, startPoint x: 460, startPoint y: 91, endPoint x: 464, endPoint y: 102, distance: 12.2
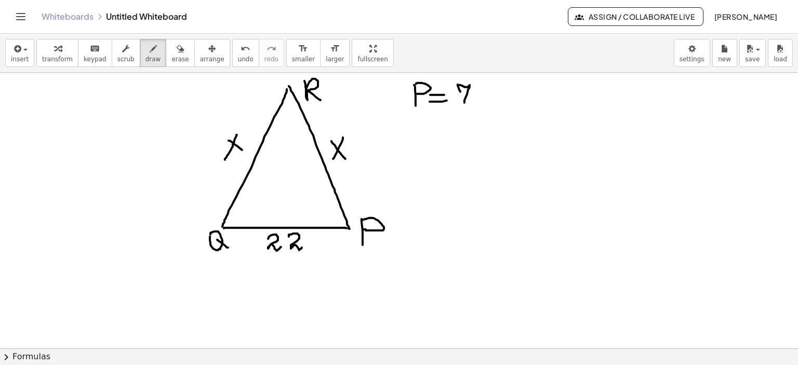
click at [464, 102] on div at bounding box center [399, 64] width 798 height 1105
click at [470, 94] on div at bounding box center [399, 64] width 798 height 1105
drag, startPoint x: 475, startPoint y: 87, endPoint x: 478, endPoint y: 100, distance: 13.8
click at [478, 100] on div at bounding box center [399, 64] width 798 height 1105
click at [503, 105] on div at bounding box center [399, 64] width 798 height 1105
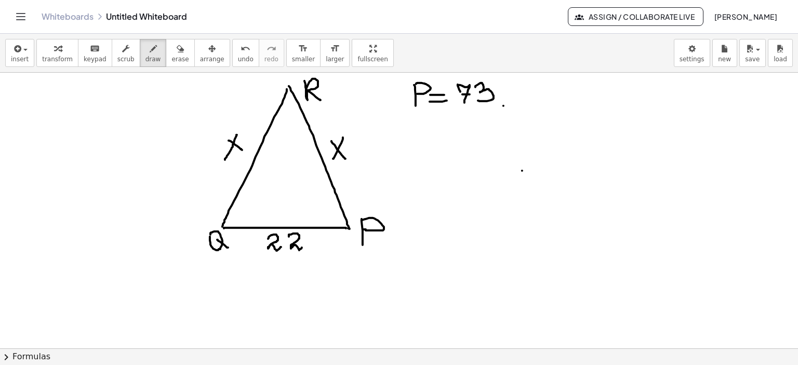
click at [522, 170] on div at bounding box center [399, 64] width 798 height 1105
drag, startPoint x: 523, startPoint y: 170, endPoint x: 557, endPoint y: 176, distance: 34.8
click at [546, 197] on div at bounding box center [399, 64] width 798 height 1105
click at [515, 199] on div at bounding box center [399, 64] width 798 height 1105
drag, startPoint x: 556, startPoint y: 180, endPoint x: 583, endPoint y: 176, distance: 26.8
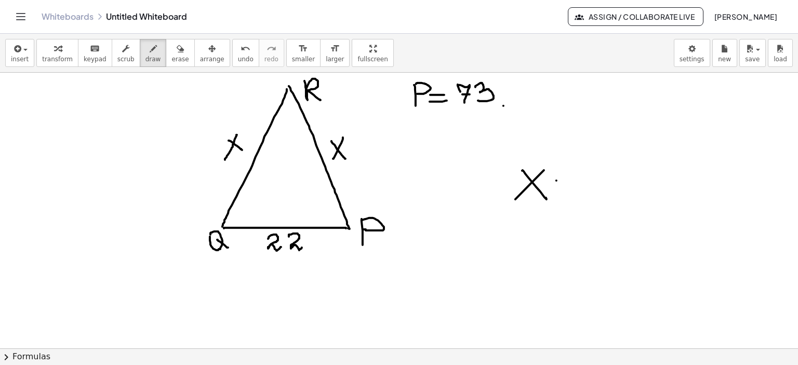
click at [583, 176] on div at bounding box center [399, 64] width 798 height 1105
drag, startPoint x: 559, startPoint y: 189, endPoint x: 600, endPoint y: 184, distance: 41.8
click at [584, 185] on div at bounding box center [399, 64] width 798 height 1105
drag, startPoint x: 593, startPoint y: 176, endPoint x: 617, endPoint y: 190, distance: 27.7
click at [617, 192] on div at bounding box center [399, 64] width 798 height 1105
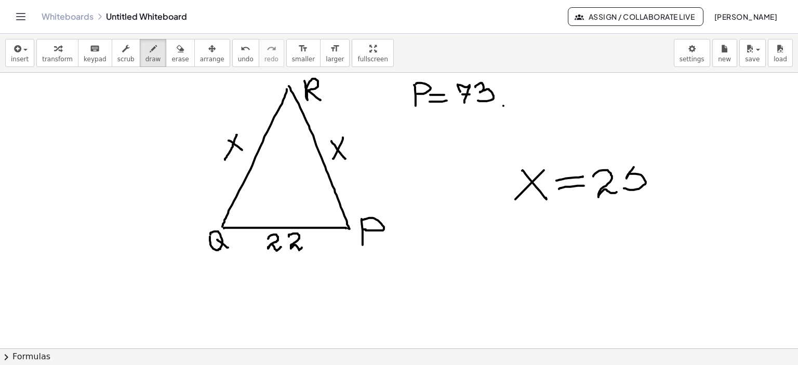
drag, startPoint x: 632, startPoint y: 170, endPoint x: 623, endPoint y: 188, distance: 20.0
click at [623, 188] on div at bounding box center [399, 64] width 798 height 1105
drag, startPoint x: 632, startPoint y: 164, endPoint x: 650, endPoint y: 162, distance: 18.2
click at [650, 162] on div at bounding box center [399, 64] width 798 height 1105
drag, startPoint x: 647, startPoint y: 195, endPoint x: 643, endPoint y: 205, distance: 11.4
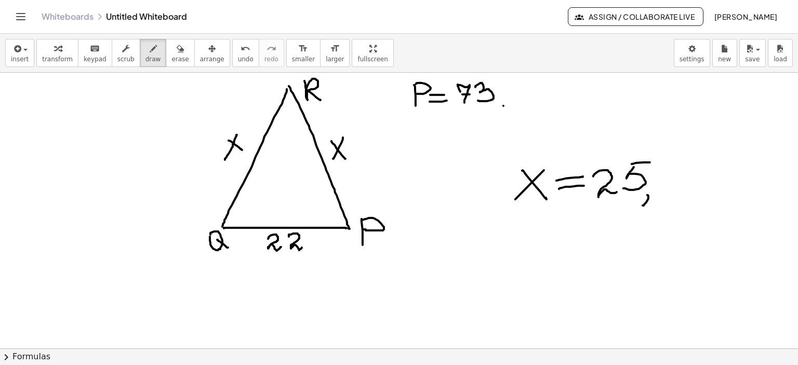
click at [643, 205] on div at bounding box center [399, 64] width 798 height 1105
drag, startPoint x: 673, startPoint y: 161, endPoint x: 671, endPoint y: 177, distance: 16.2
click at [661, 186] on div at bounding box center [399, 64] width 798 height 1105
drag, startPoint x: 674, startPoint y: 157, endPoint x: 698, endPoint y: 166, distance: 25.8
click at [691, 156] on div at bounding box center [399, 64] width 798 height 1105
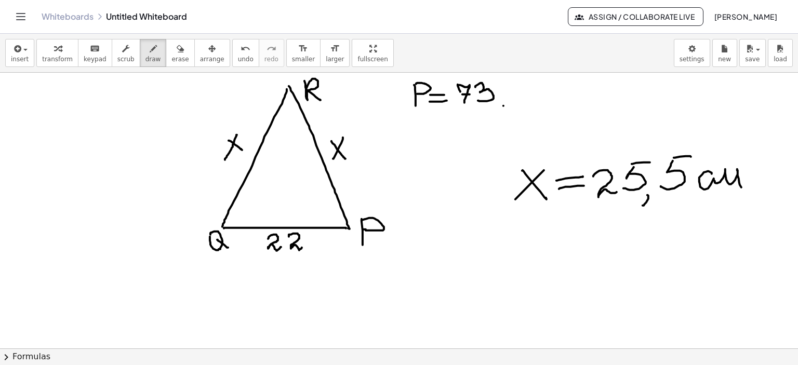
drag, startPoint x: 712, startPoint y: 173, endPoint x: 743, endPoint y: 191, distance: 36.0
click at [743, 191] on div at bounding box center [399, 64] width 798 height 1105
click at [753, 188] on div at bounding box center [399, 64] width 798 height 1105
drag, startPoint x: 545, startPoint y: 130, endPoint x: 546, endPoint y: 121, distance: 9.5
click at [545, 130] on div at bounding box center [399, 64] width 798 height 1105
